Goal: Download file/media

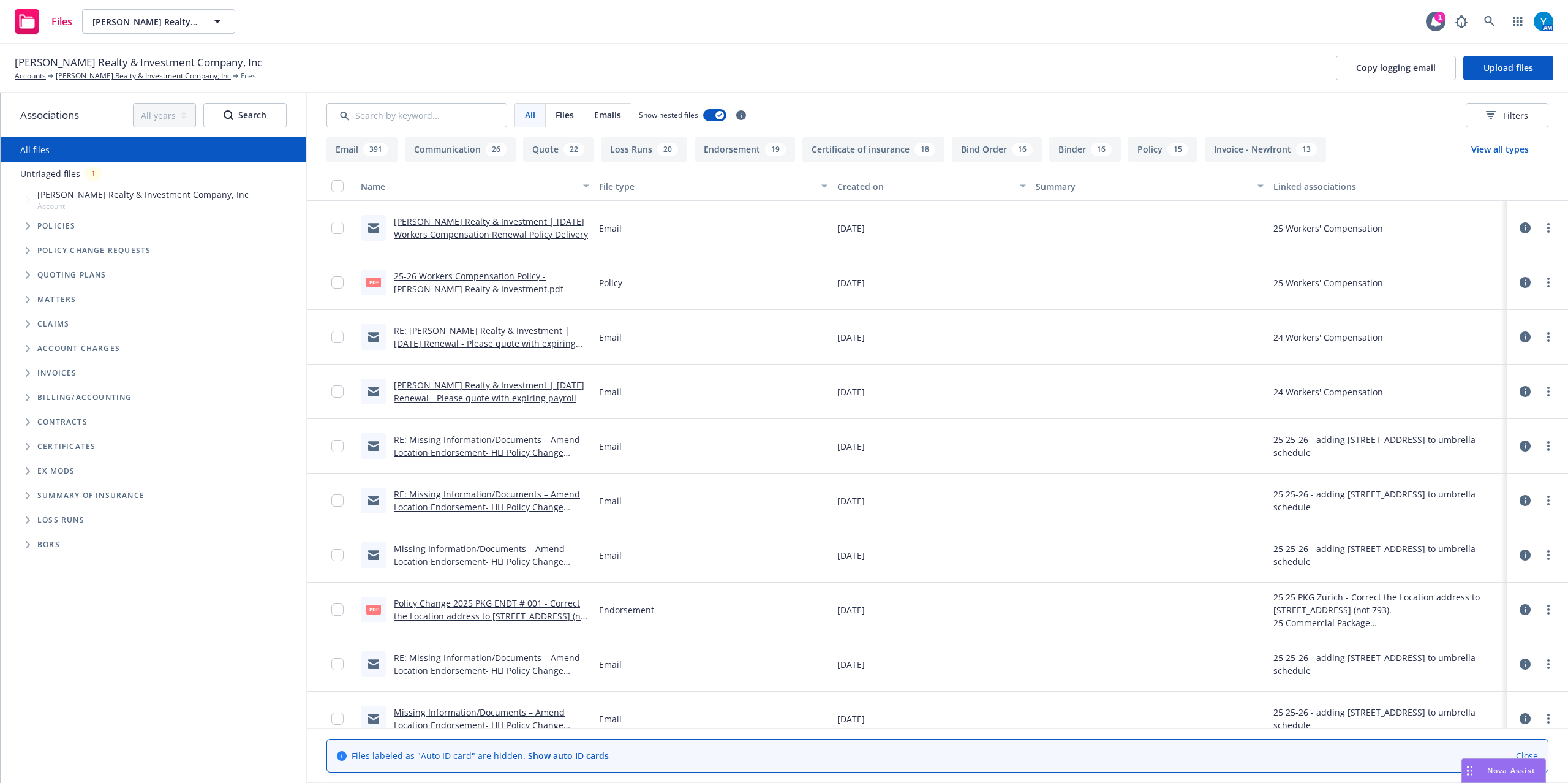
click at [483, 334] on link "RE: [PERSON_NAME] Realty & Investment | [DATE] Renewal - Please quote with expi…" at bounding box center [485, 343] width 181 height 38
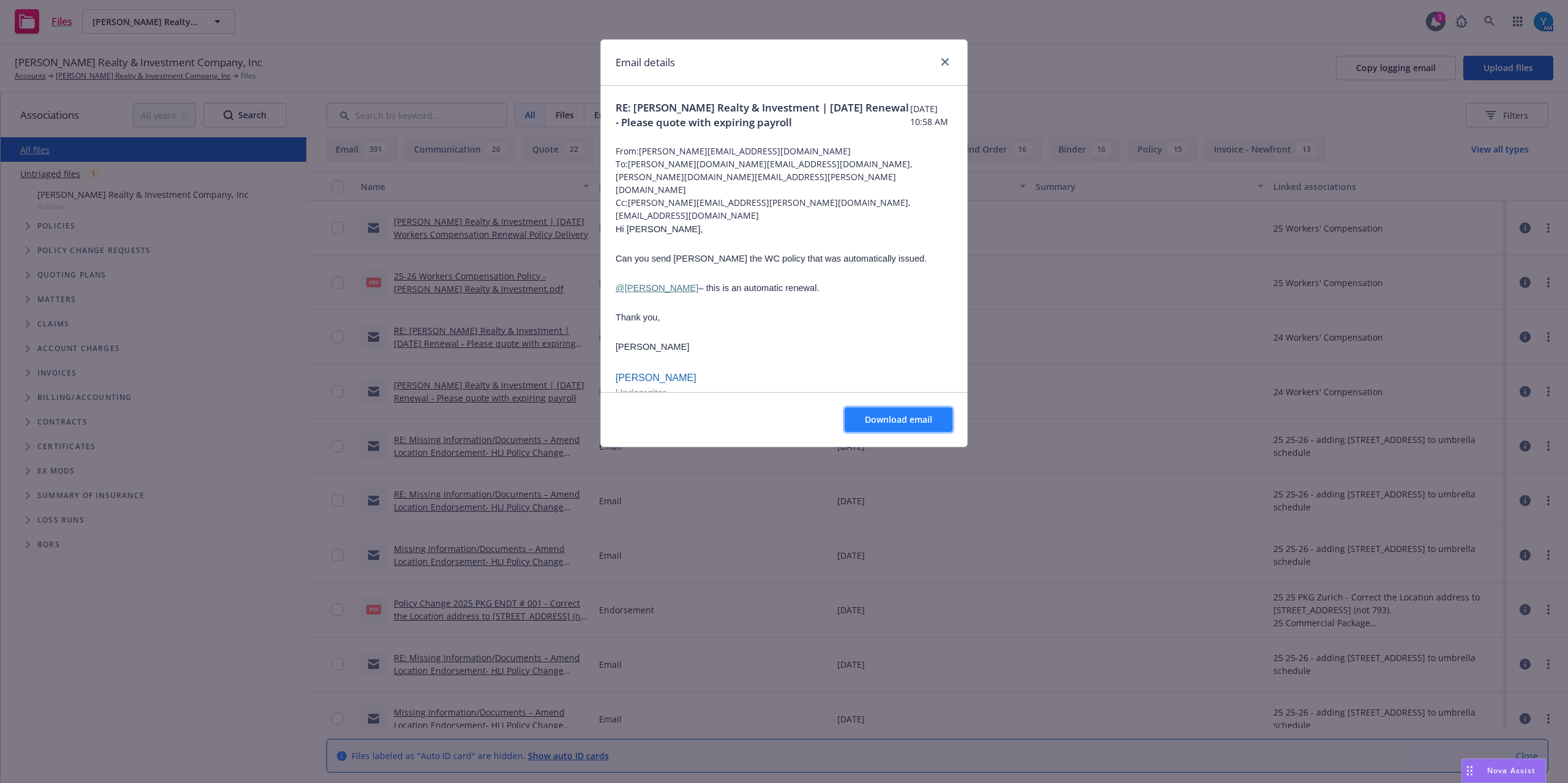
click at [904, 416] on span "Download email" at bounding box center [899, 419] width 68 height 12
